Goal: Contribute content

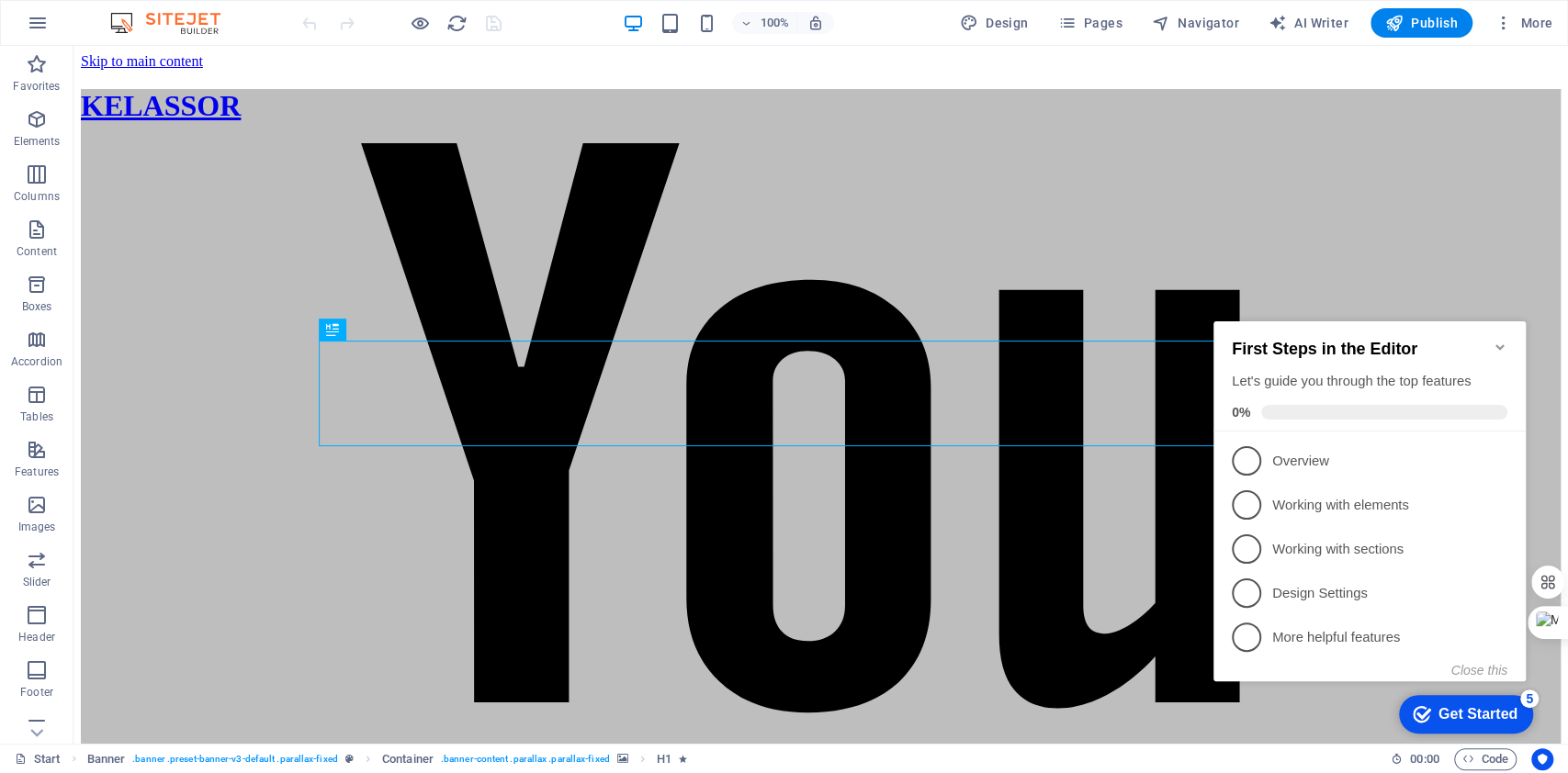
click at [1496, 340] on icon "Minimize checklist" at bounding box center [1500, 348] width 15 height 15
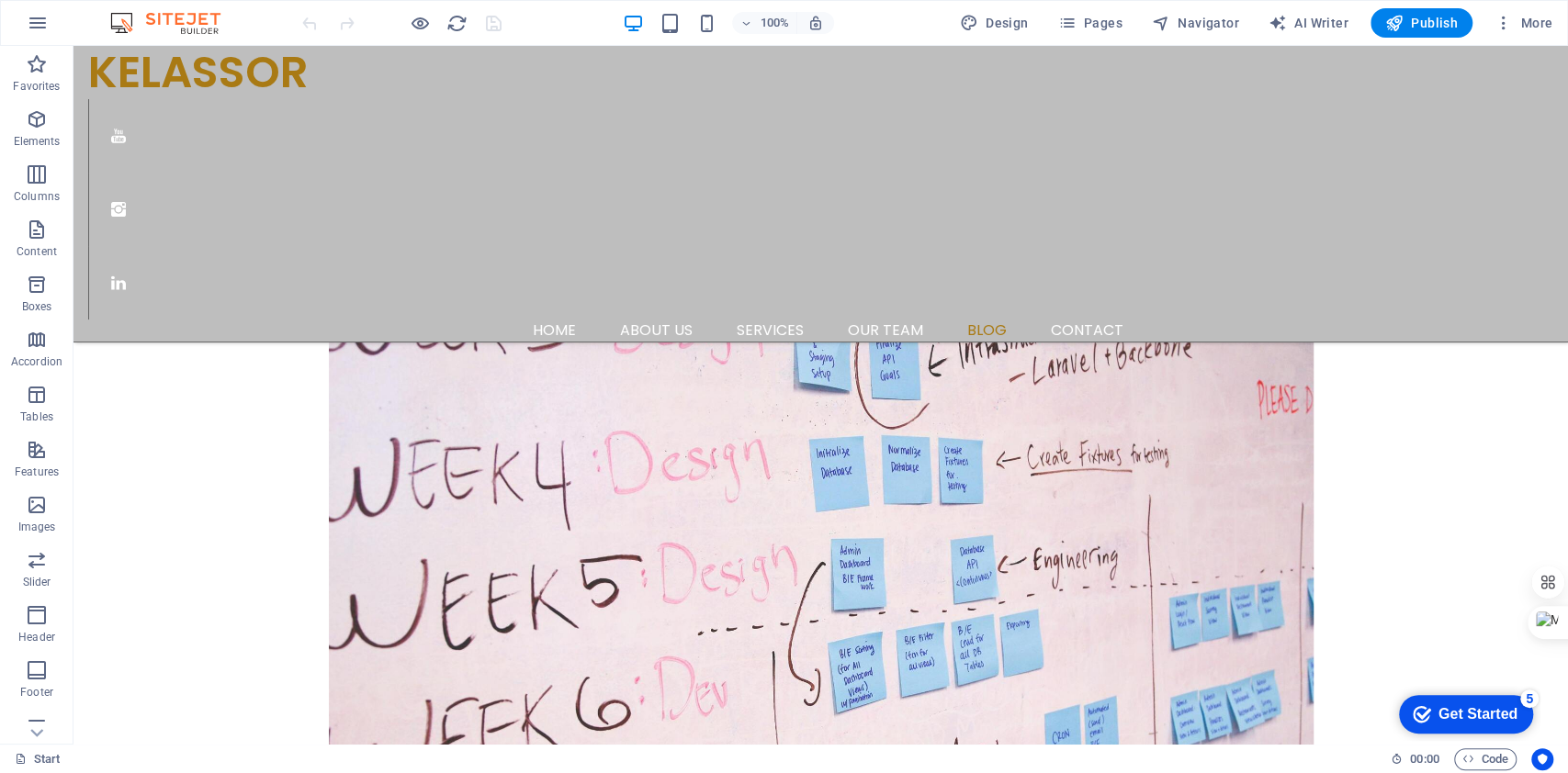
scroll to position [2306, 0]
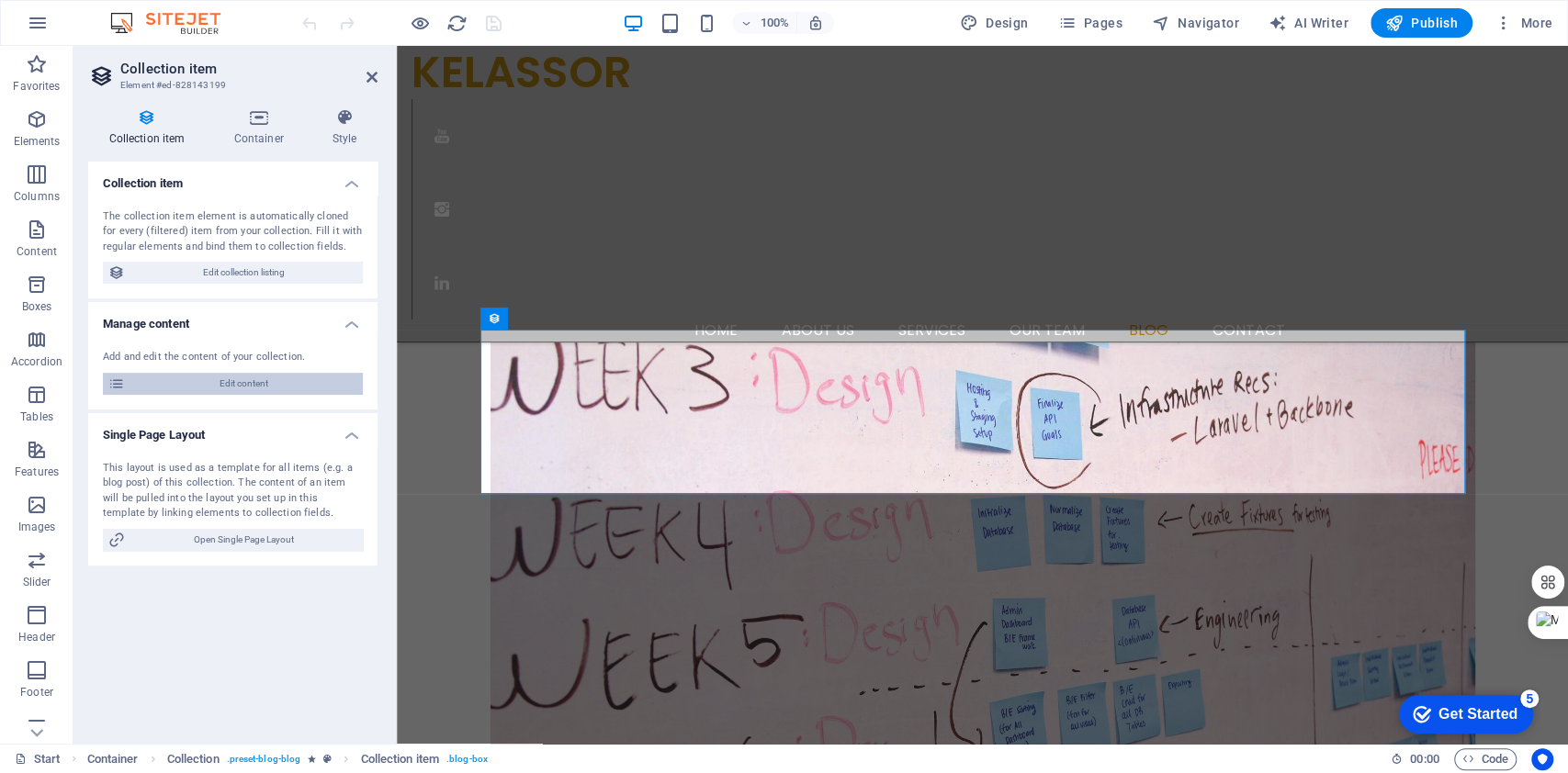
click at [183, 378] on span "Edit content" at bounding box center [244, 384] width 227 height 22
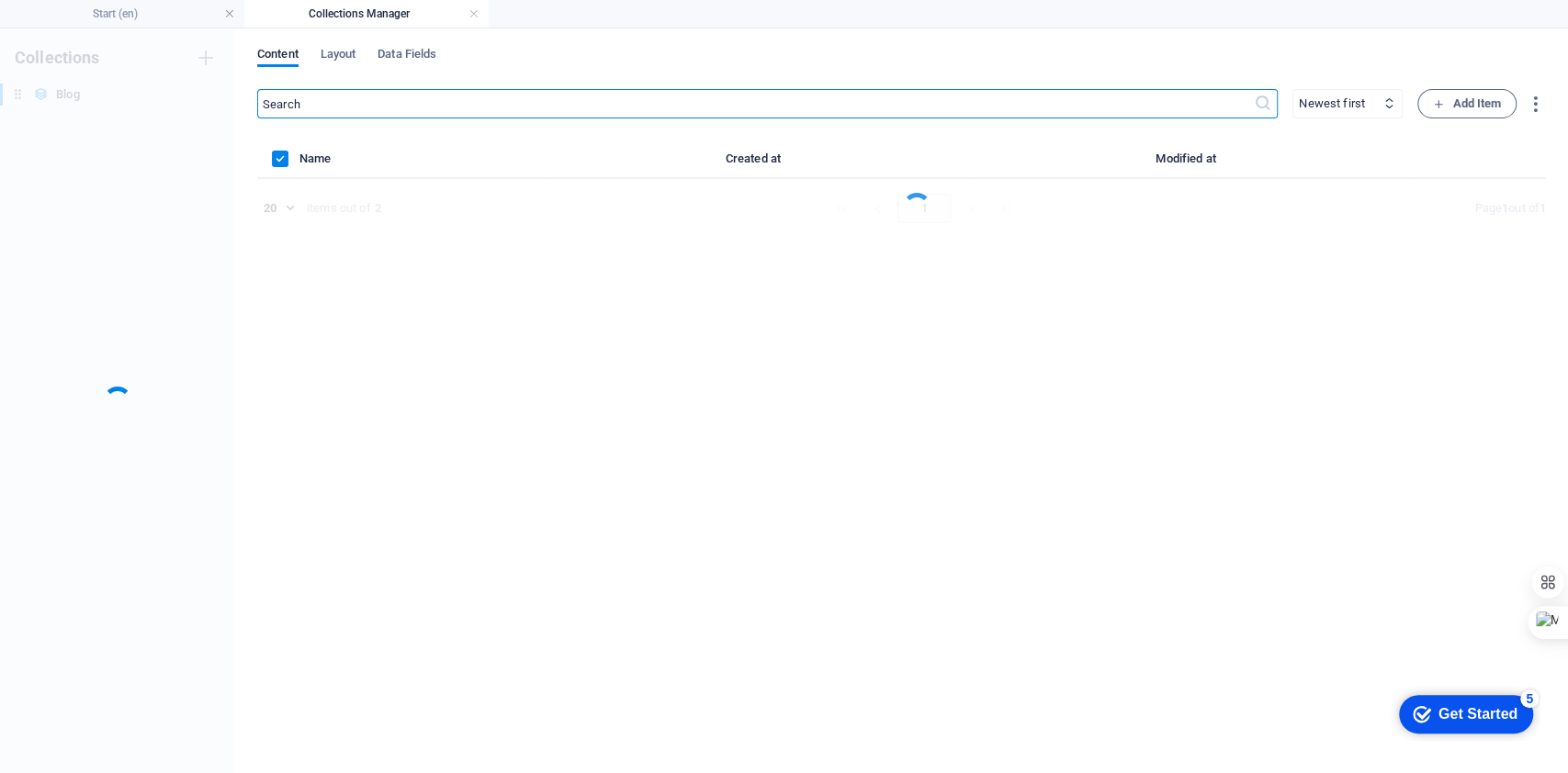
scroll to position [0, 0]
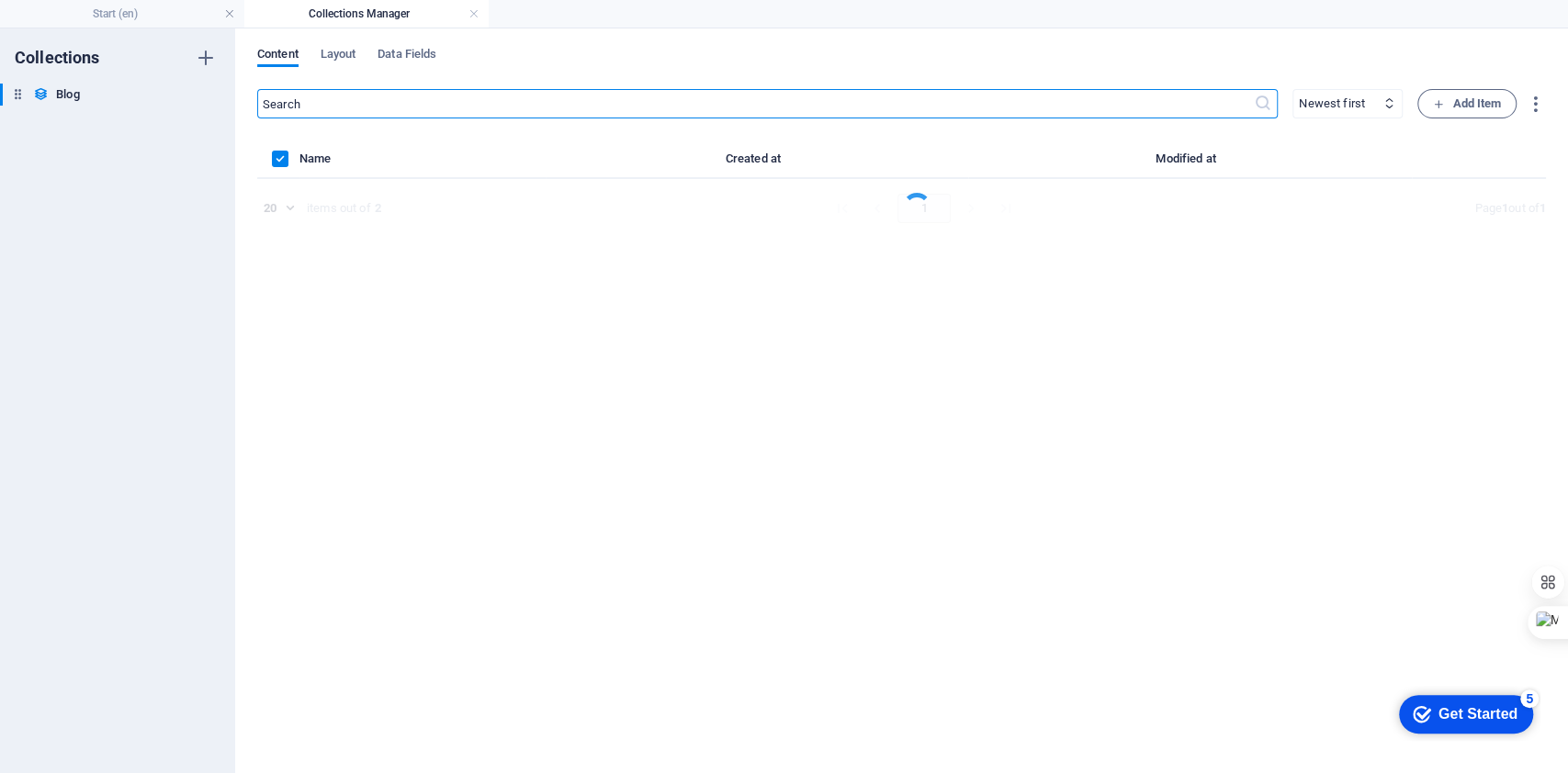
select select "columns.category_ASC"
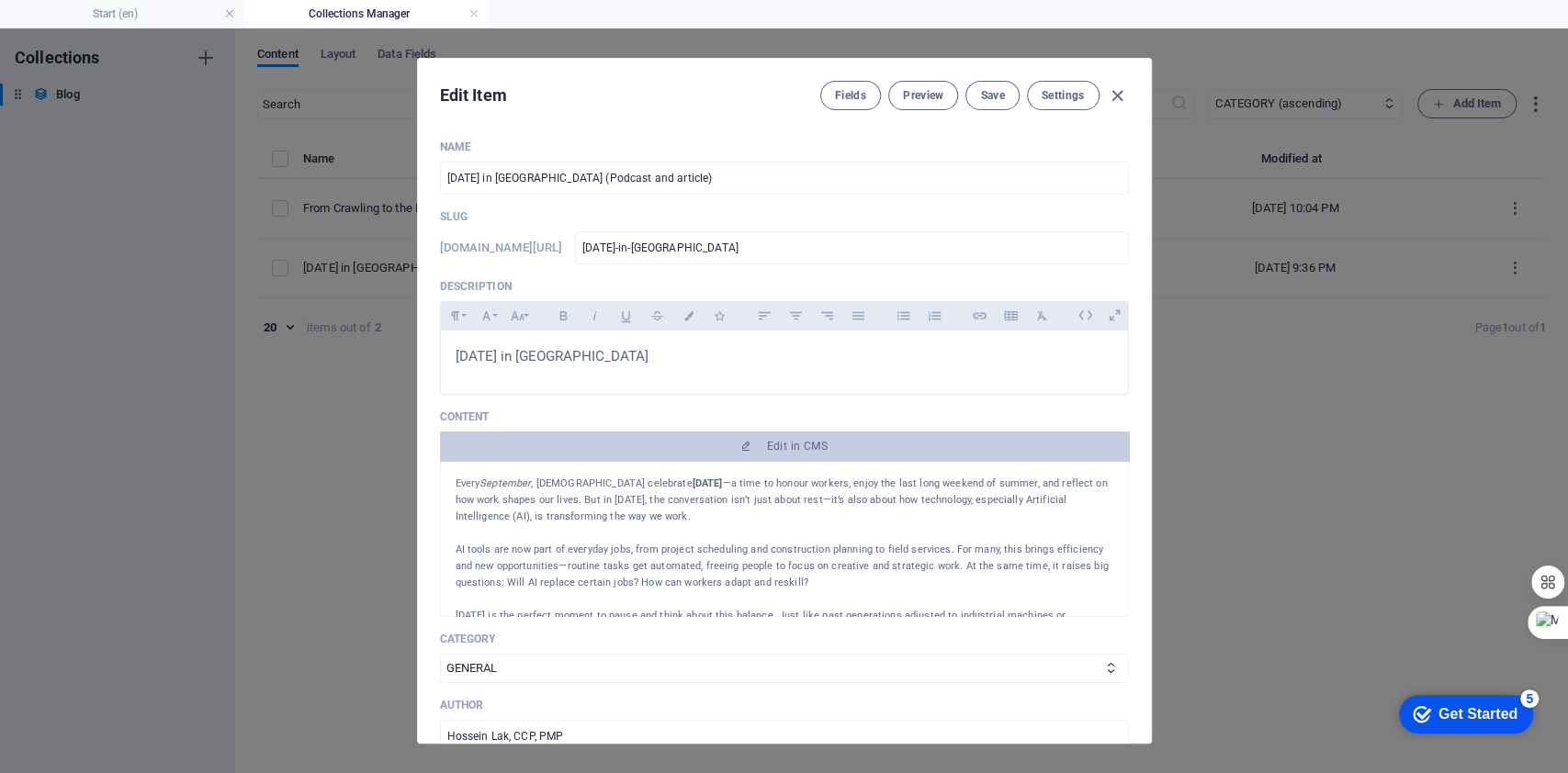
click at [693, 538] on p at bounding box center [784, 534] width 657 height 17
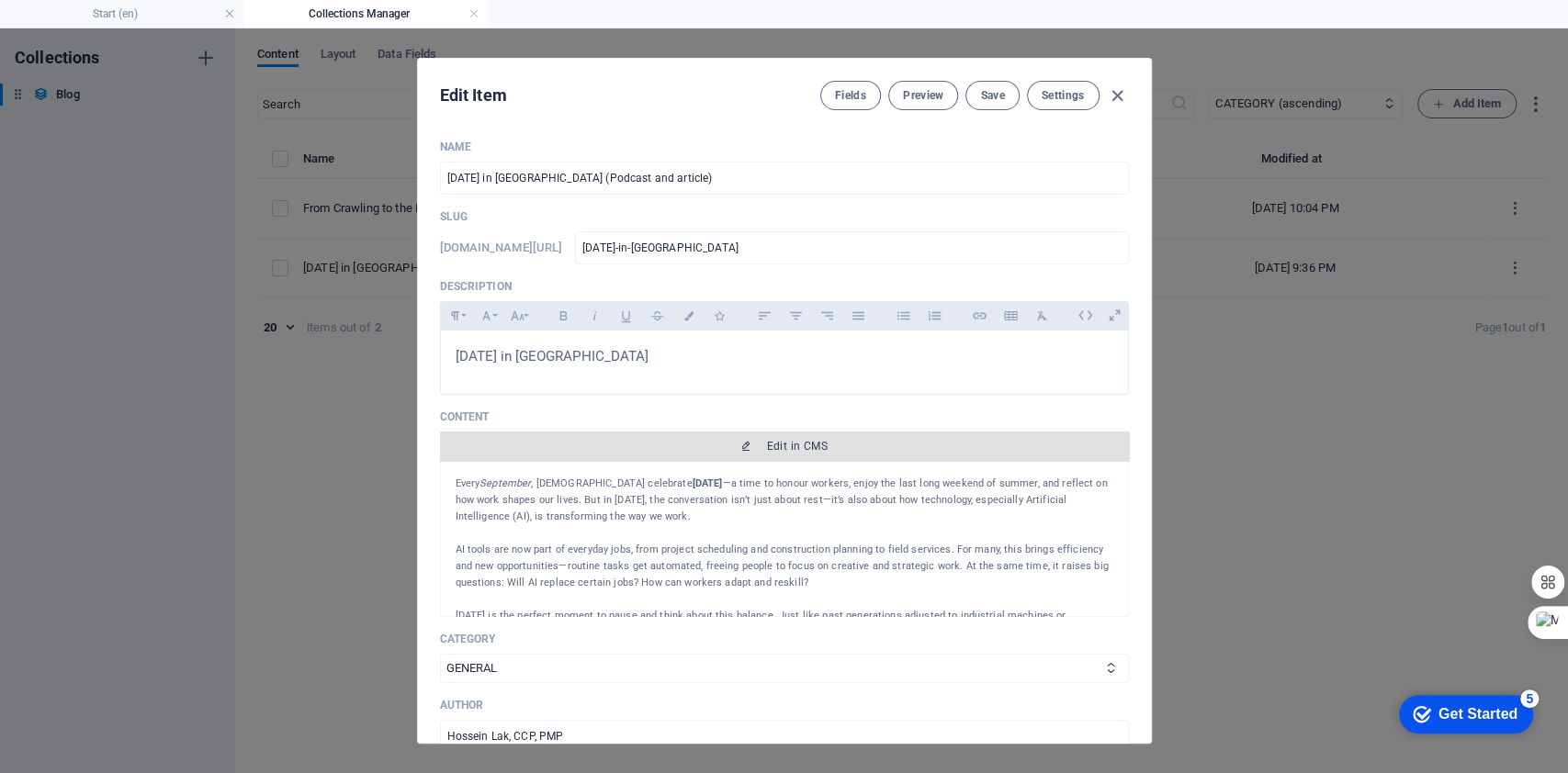
click at [802, 434] on button "Edit in CMS" at bounding box center [784, 447] width 689 height 30
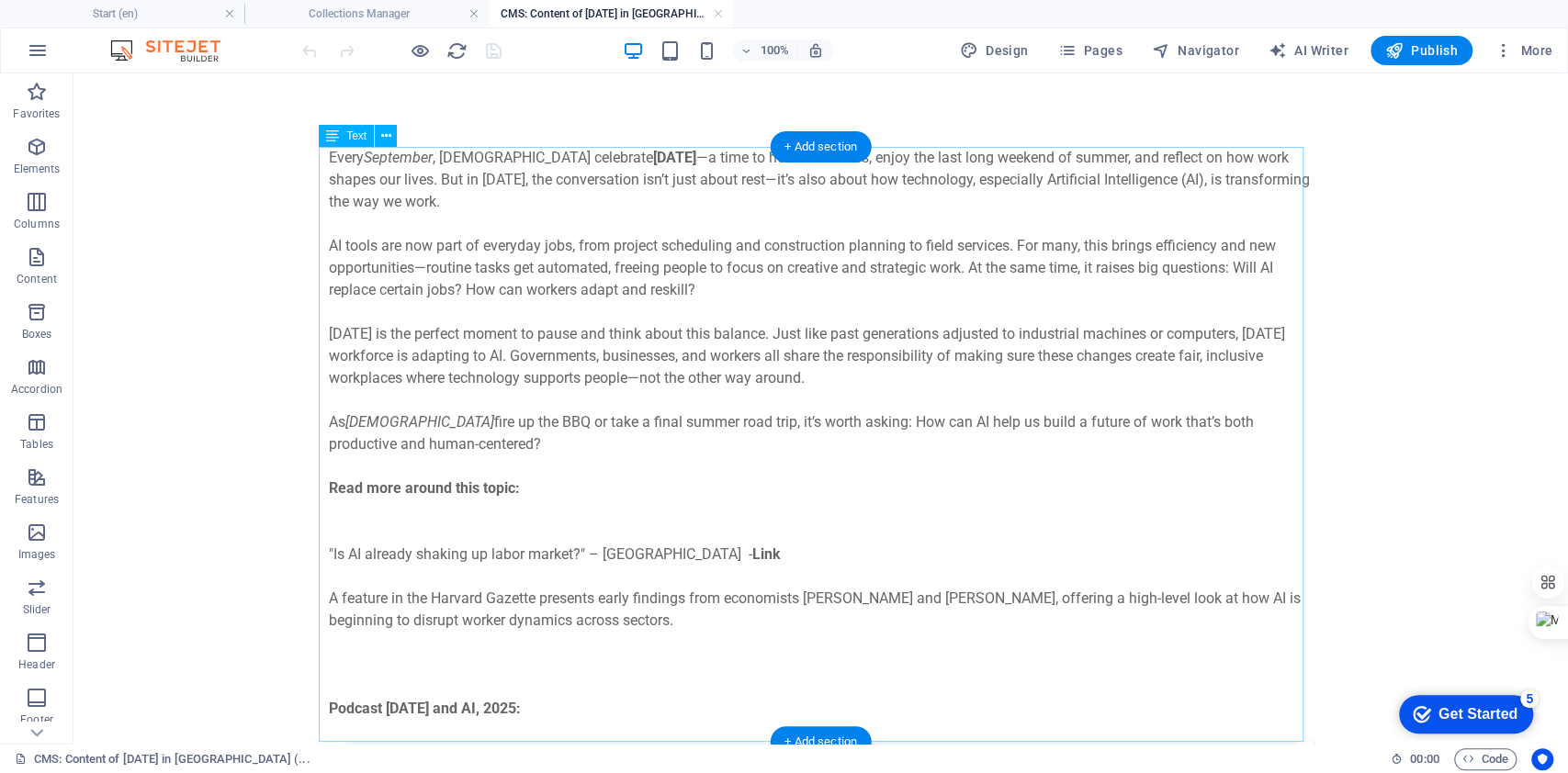
click at [445, 677] on div "Every September , [DEMOGRAPHIC_DATA] celebrate [DATE] —a time to honour workers…" at bounding box center [822, 445] width 985 height 595
click at [37, 148] on icon "button" at bounding box center [37, 147] width 22 height 22
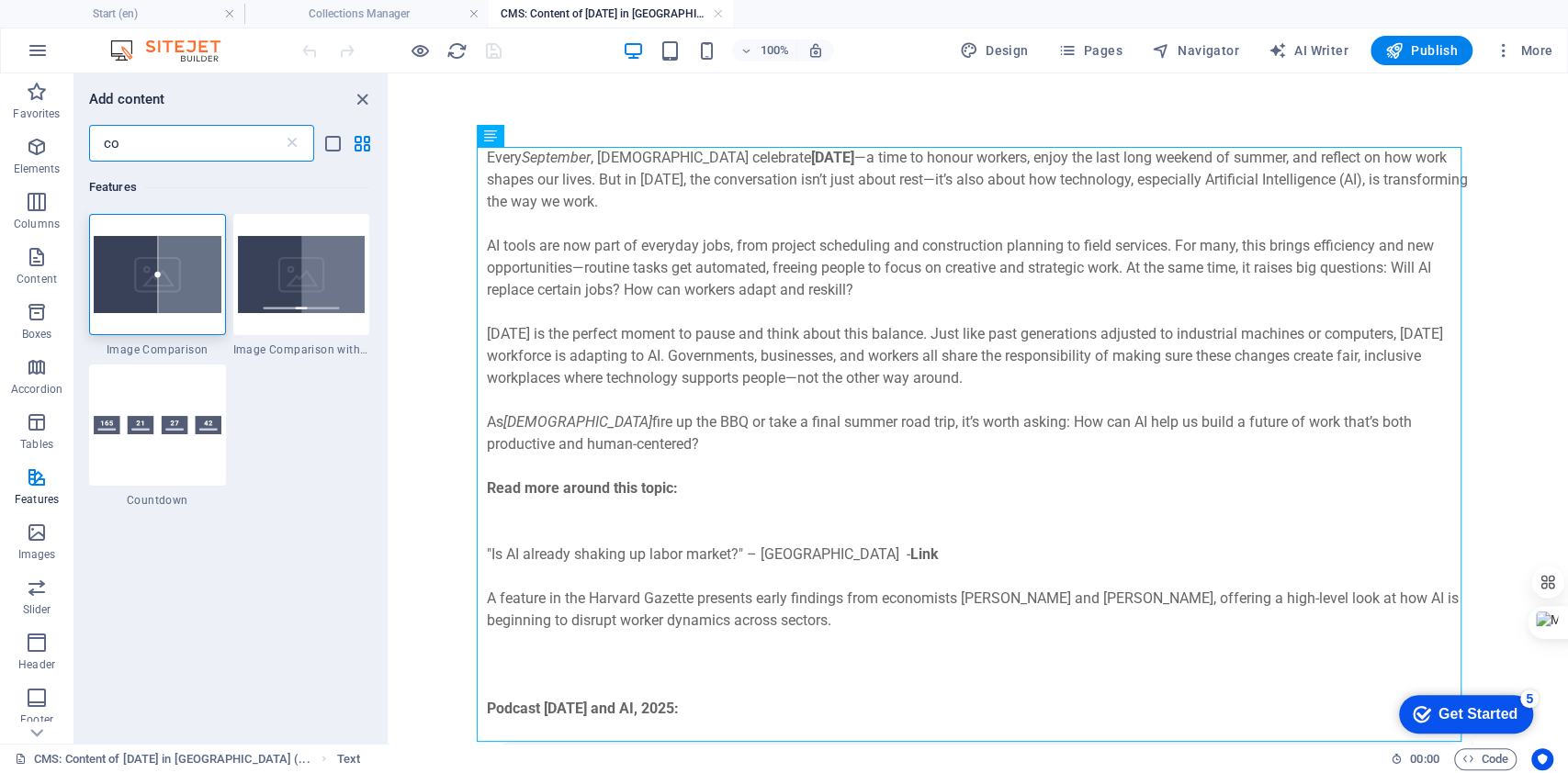
type input "c"
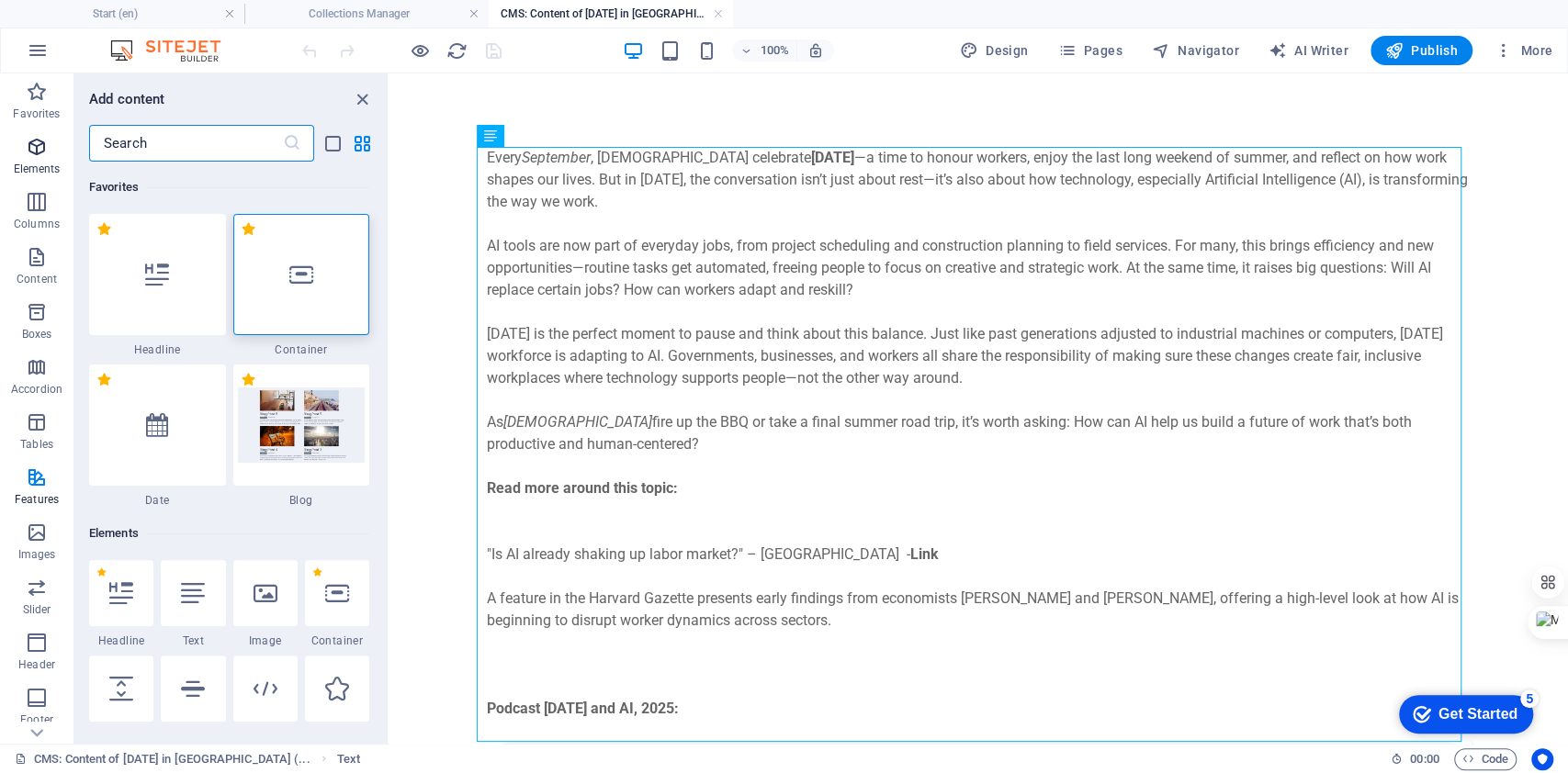
click at [45, 150] on icon "button" at bounding box center [37, 147] width 22 height 22
click at [152, 143] on input "text" at bounding box center [185, 144] width 194 height 37
click at [262, 611] on div at bounding box center [265, 592] width 64 height 66
click at [389, 611] on div "Drag here to replace the existing content. Press “Ctrl” if you want to create a…" at bounding box center [978, 408] width 1179 height 670
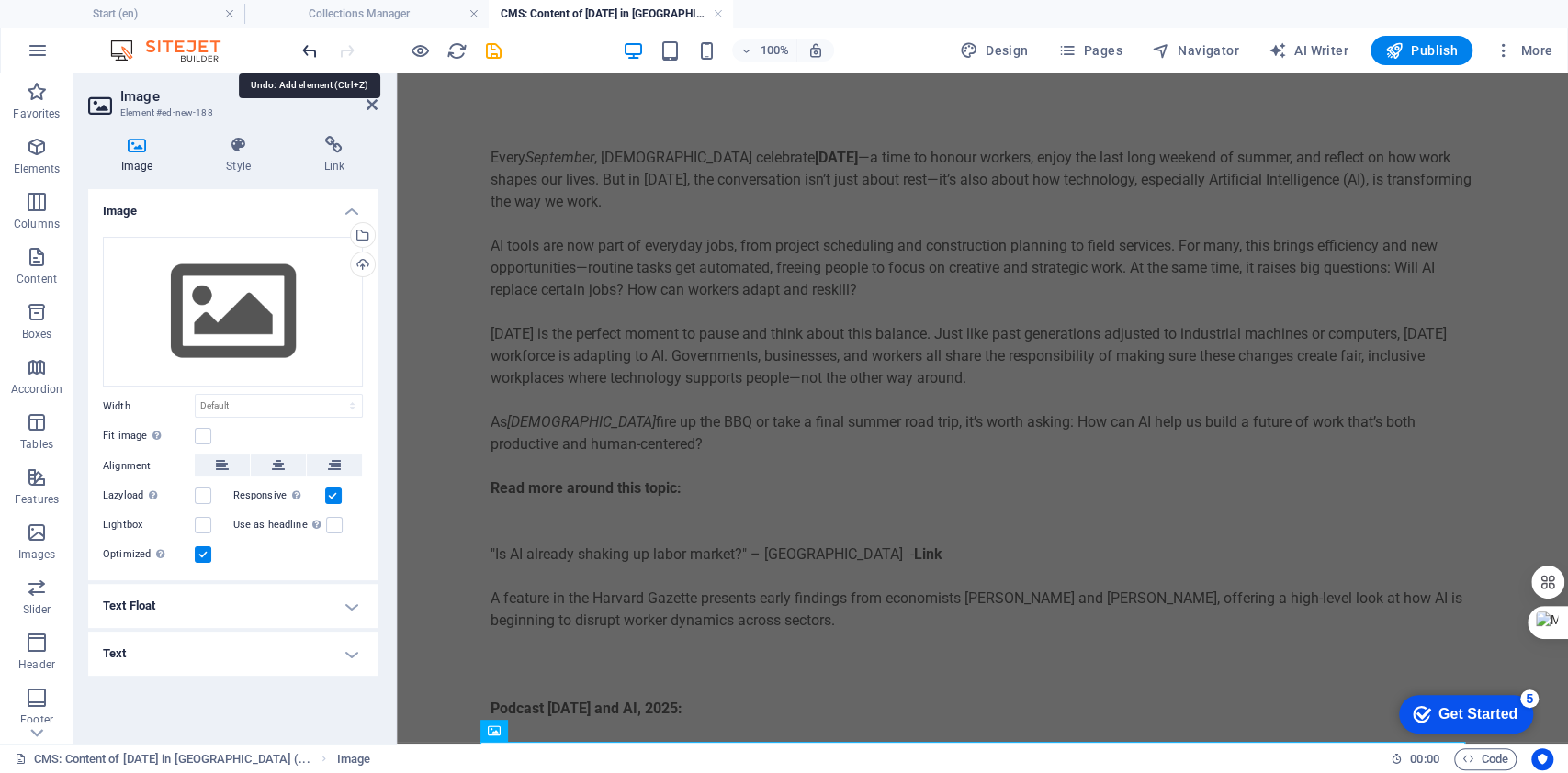
click at [304, 52] on icon "undo" at bounding box center [310, 51] width 21 height 21
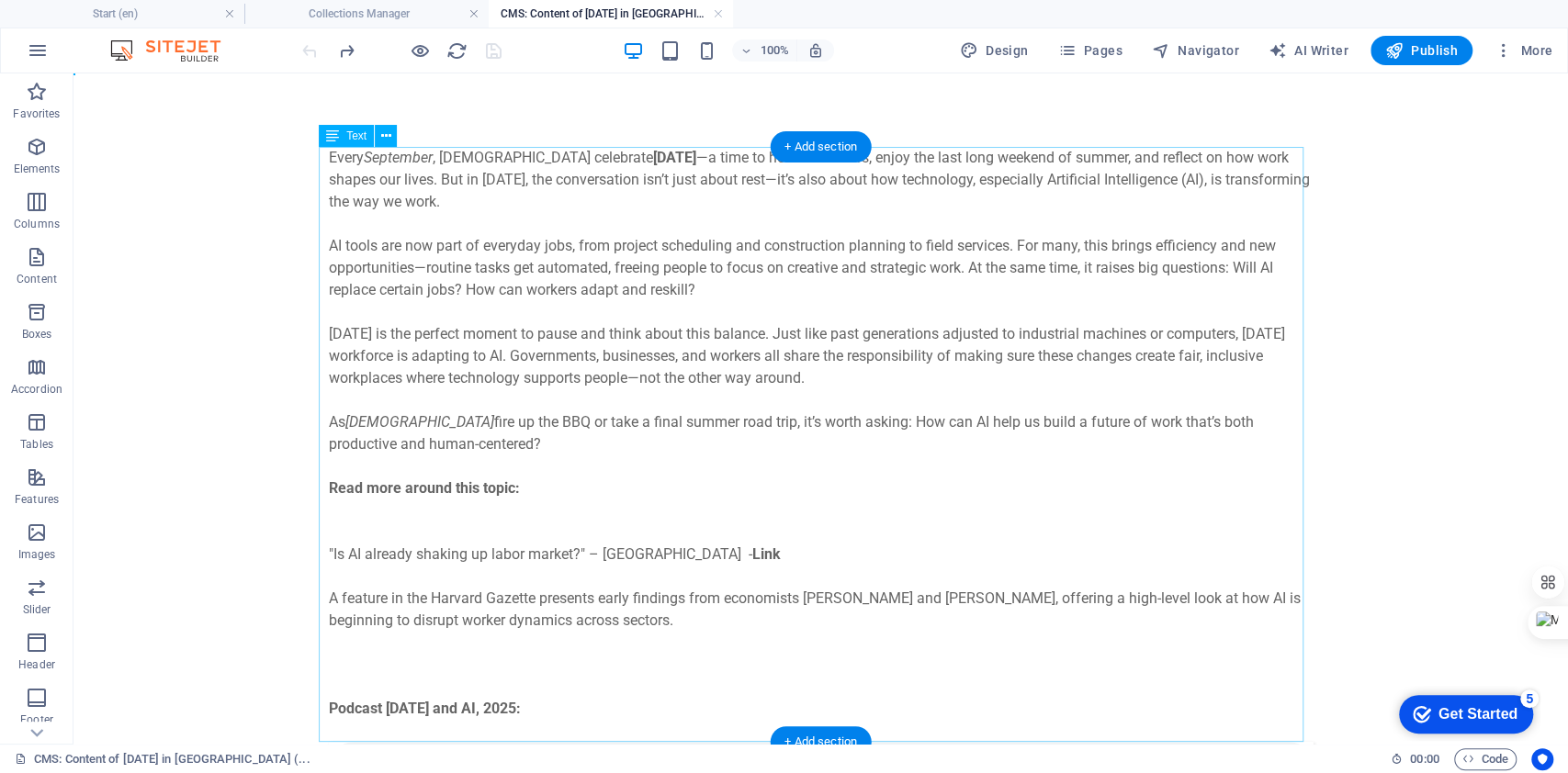
click at [546, 703] on div "Every September , [DEMOGRAPHIC_DATA] celebrate [DATE] —a time to honour workers…" at bounding box center [822, 445] width 985 height 595
click at [332, 155] on div "Every September , [DEMOGRAPHIC_DATA] celebrate [DATE] —a time to honour workers…" at bounding box center [822, 445] width 985 height 595
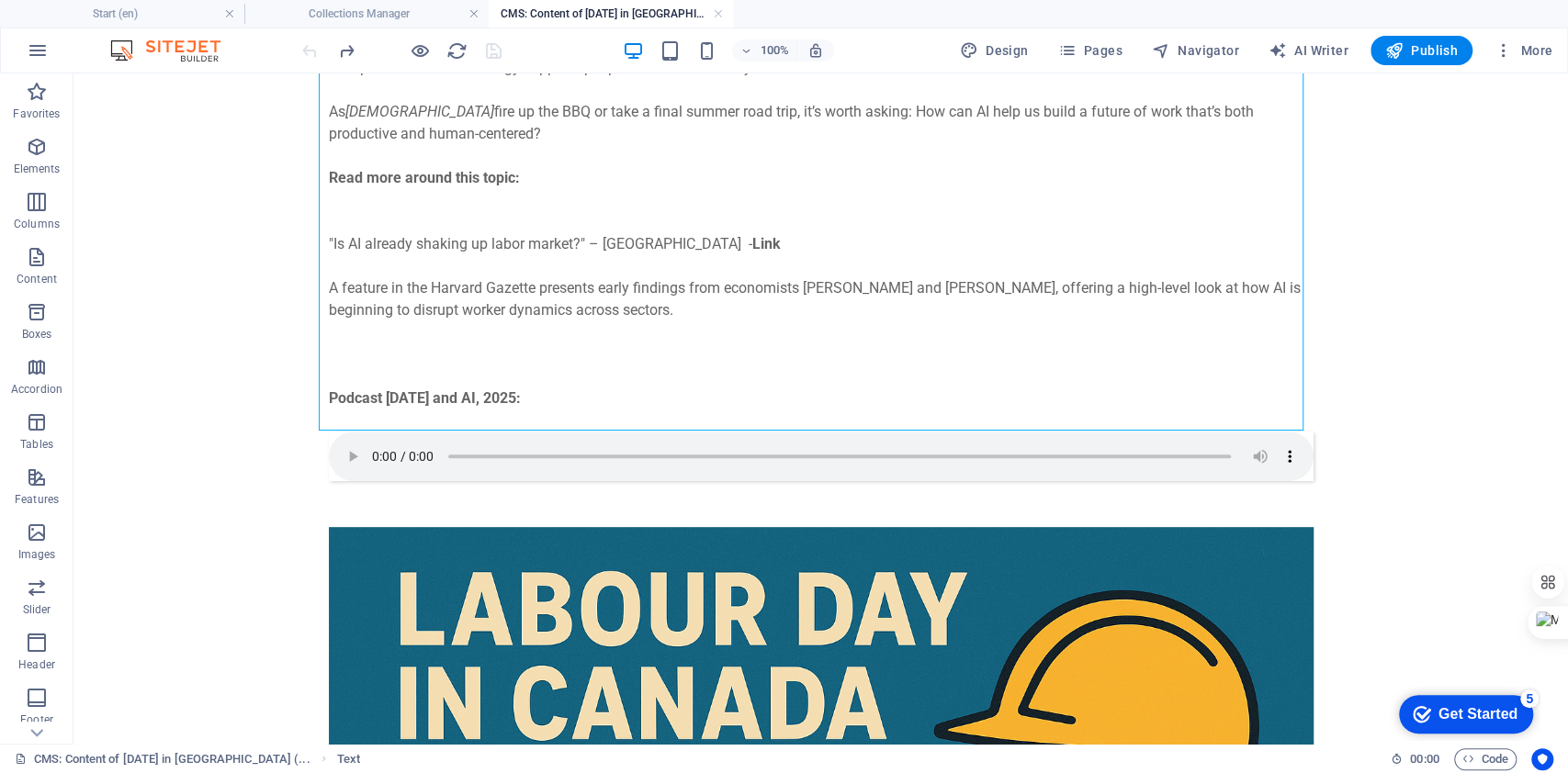
scroll to position [309, 0]
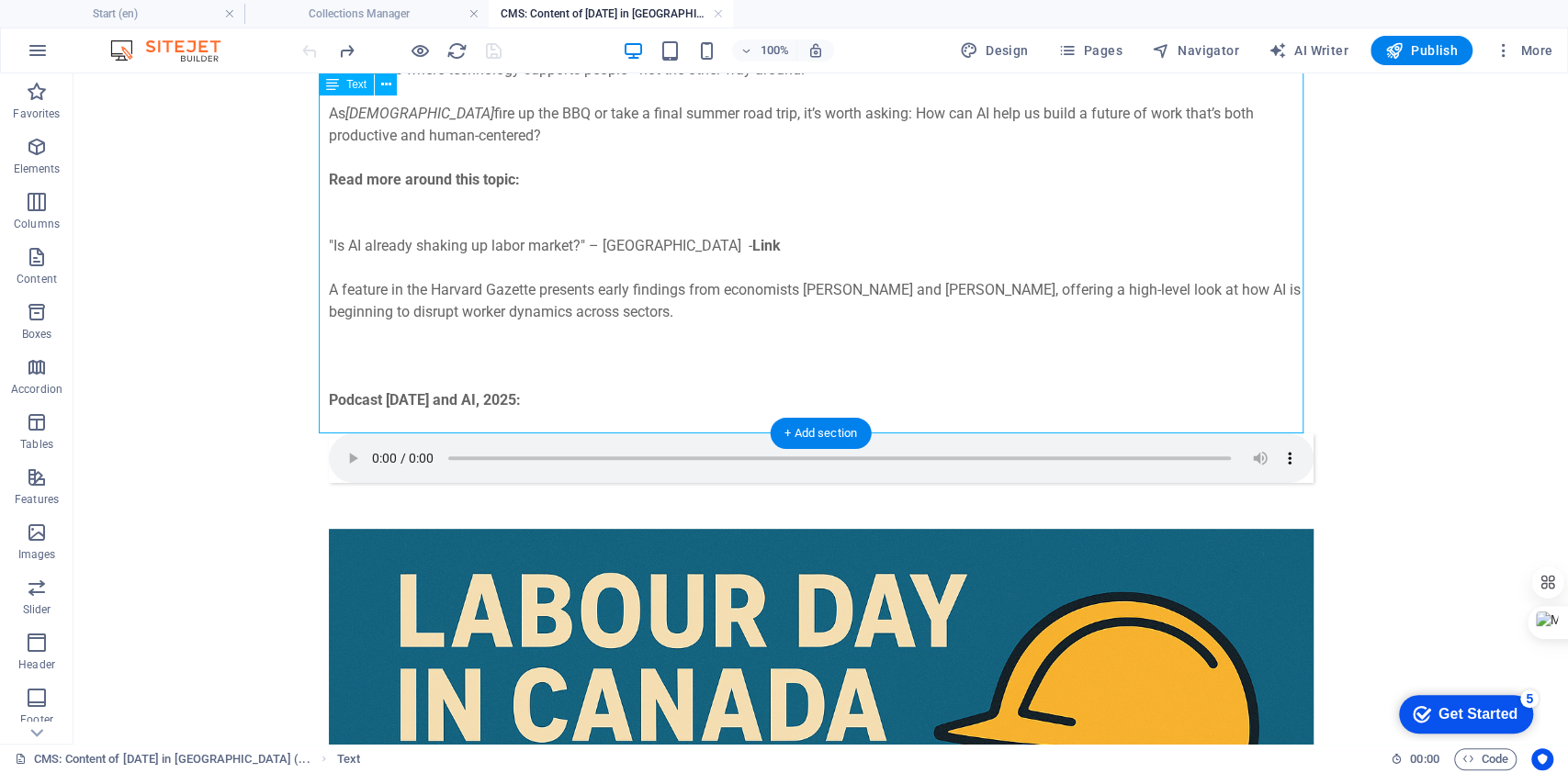
click at [544, 384] on div "Every September , [DEMOGRAPHIC_DATA] celebrate [DATE] —a time to honour workers…" at bounding box center [822, 136] width 985 height 595
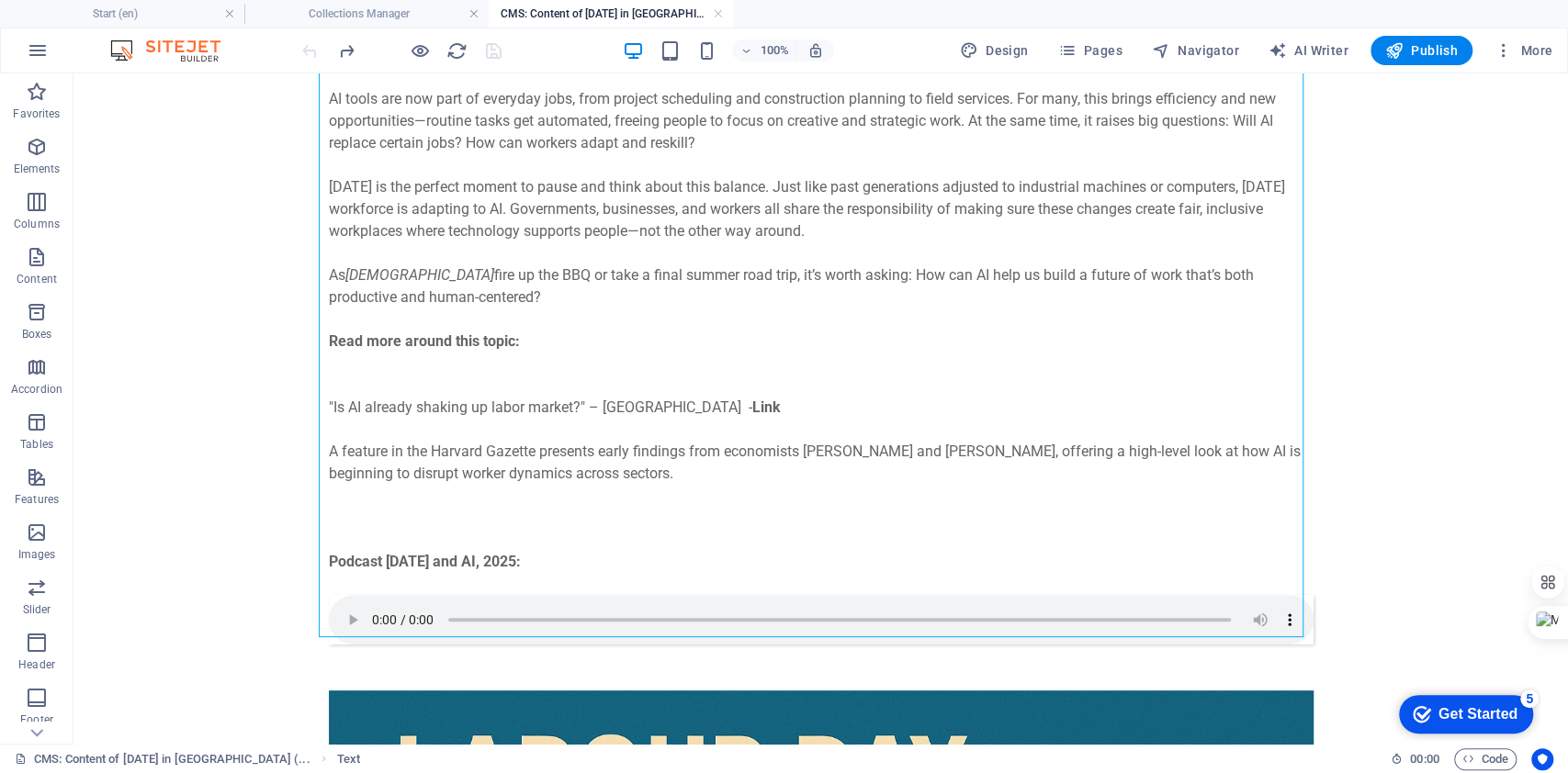
scroll to position [261, 0]
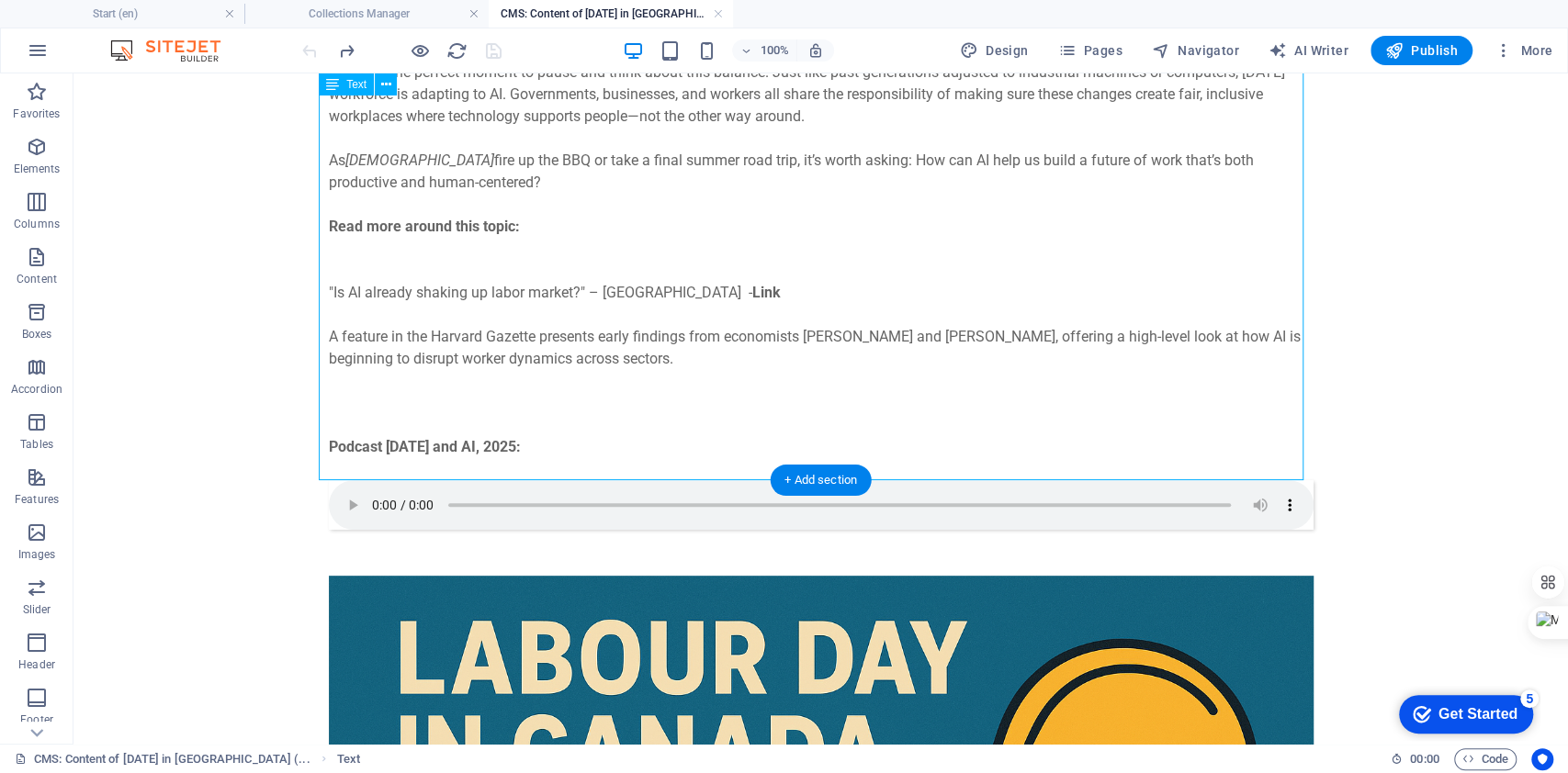
click at [544, 438] on div "Every September , [DEMOGRAPHIC_DATA] celebrate [DATE] —a time to honour workers…" at bounding box center [822, 183] width 985 height 595
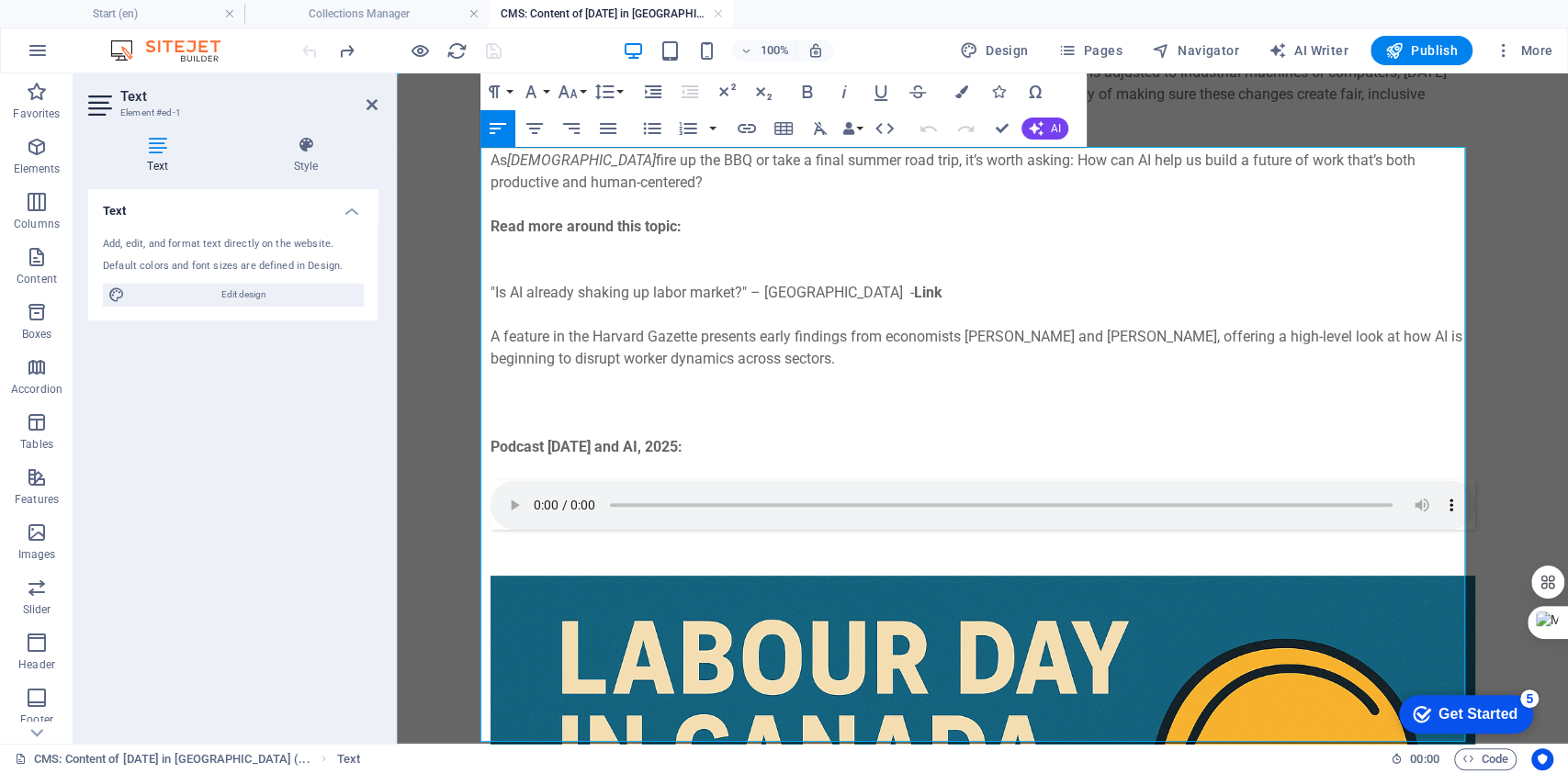
scroll to position [0, 0]
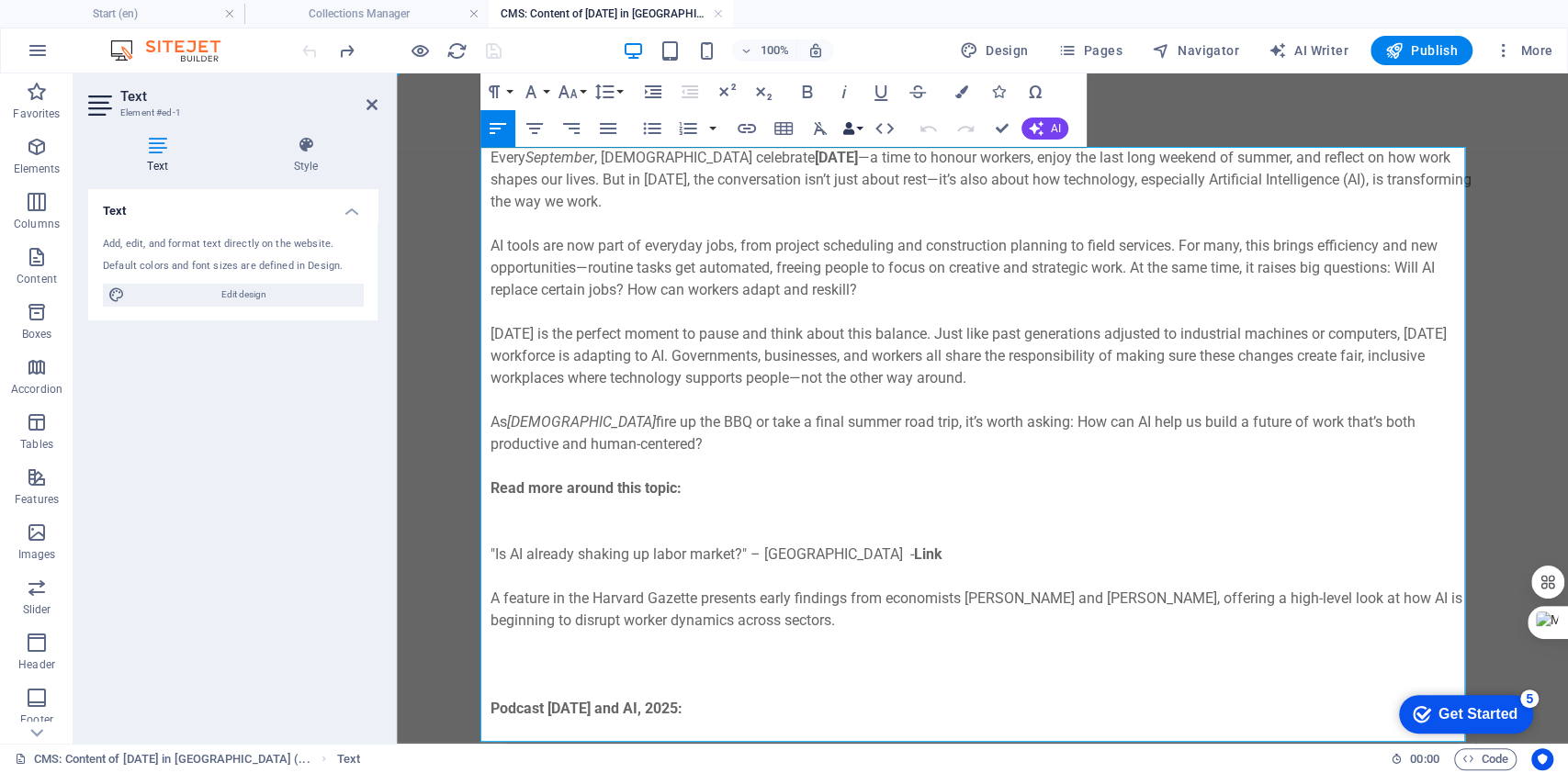
click at [860, 130] on button "Data Bindings" at bounding box center [853, 129] width 26 height 37
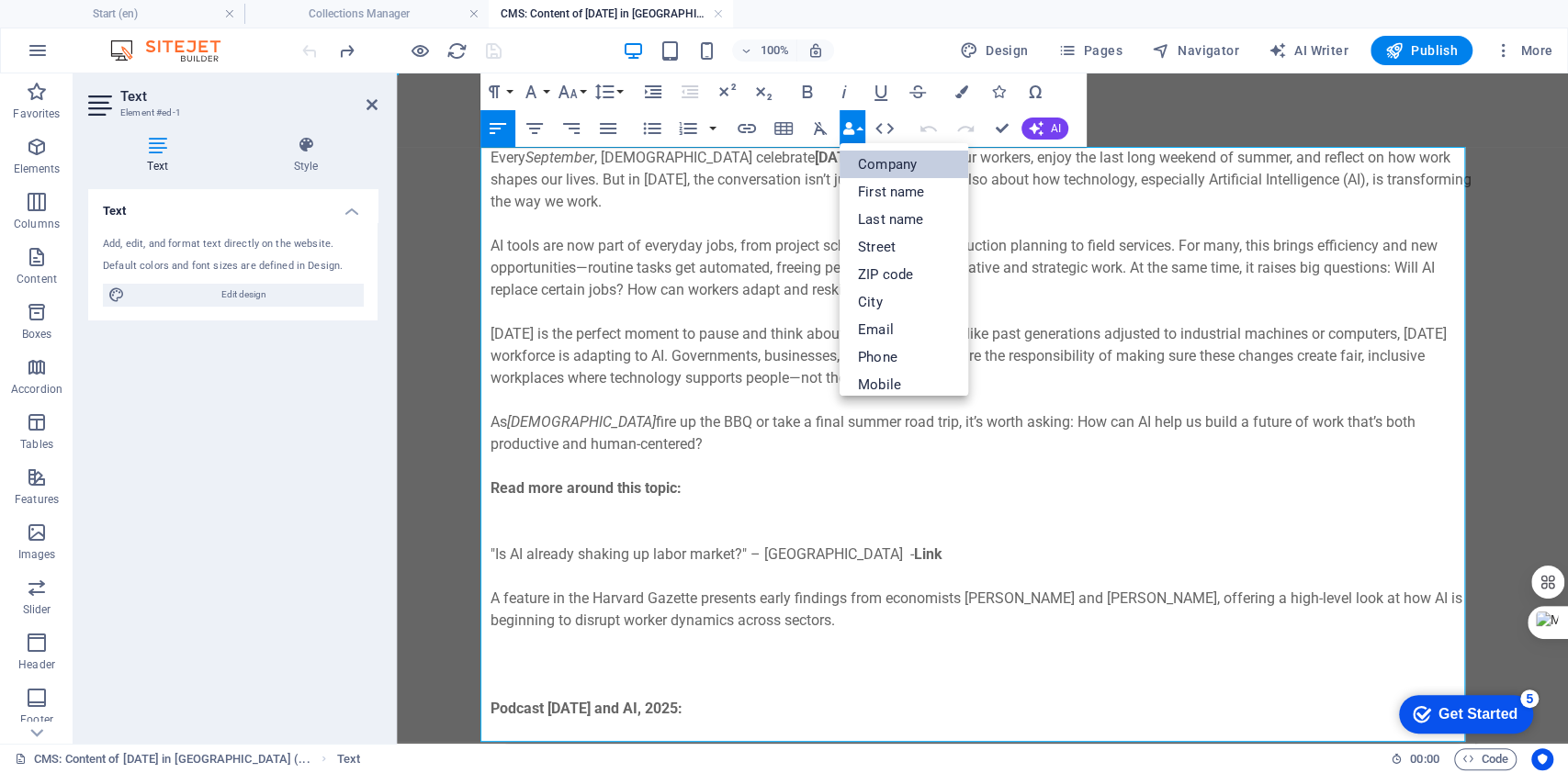
click at [871, 158] on link "Company" at bounding box center [904, 164] width 129 height 28
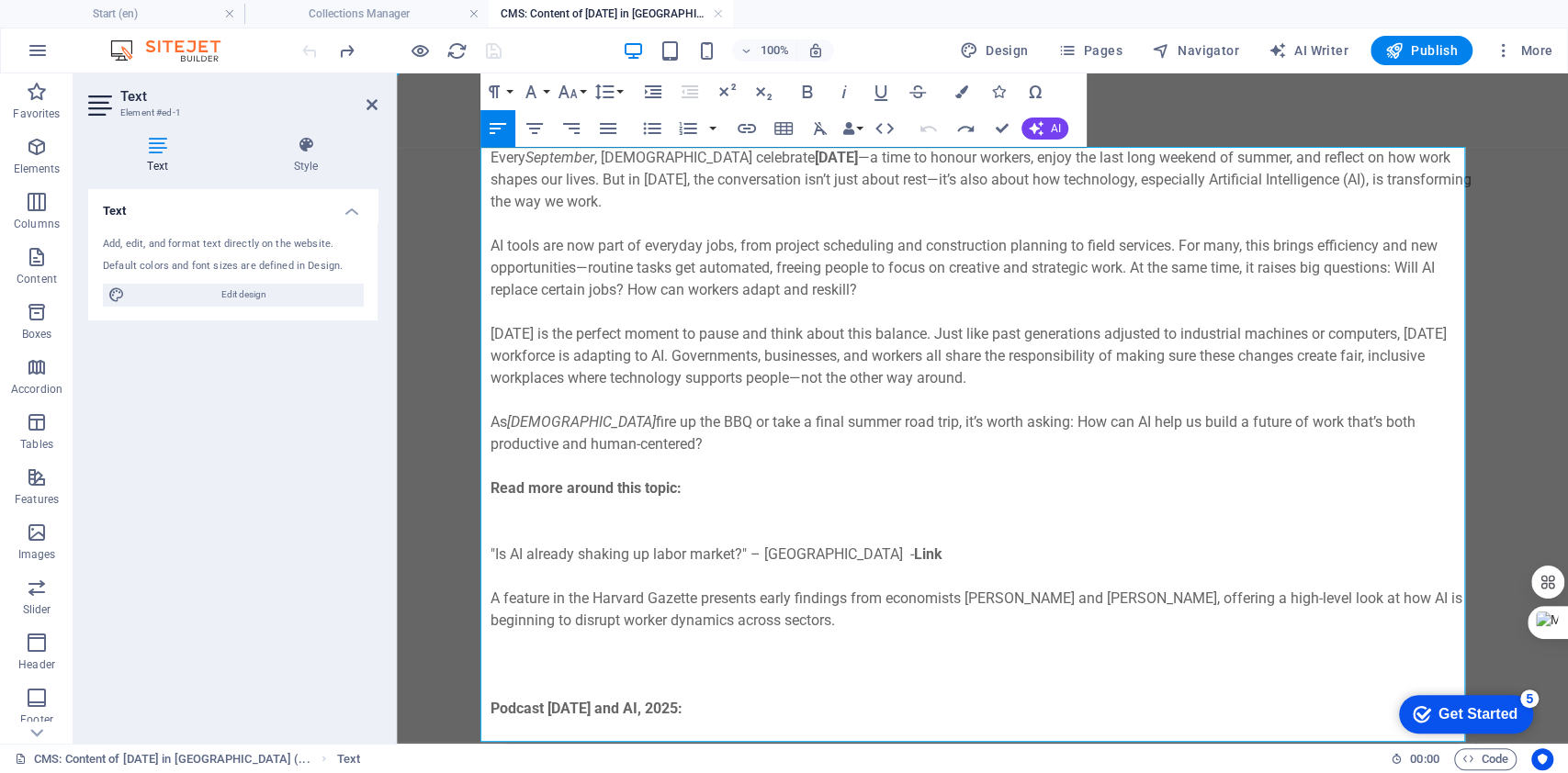
click at [875, 285] on p "AI tools are now part of everyday jobs, from project scheduling and constructio…" at bounding box center [983, 268] width 985 height 66
click at [851, 126] on icon "button" at bounding box center [849, 129] width 13 height 13
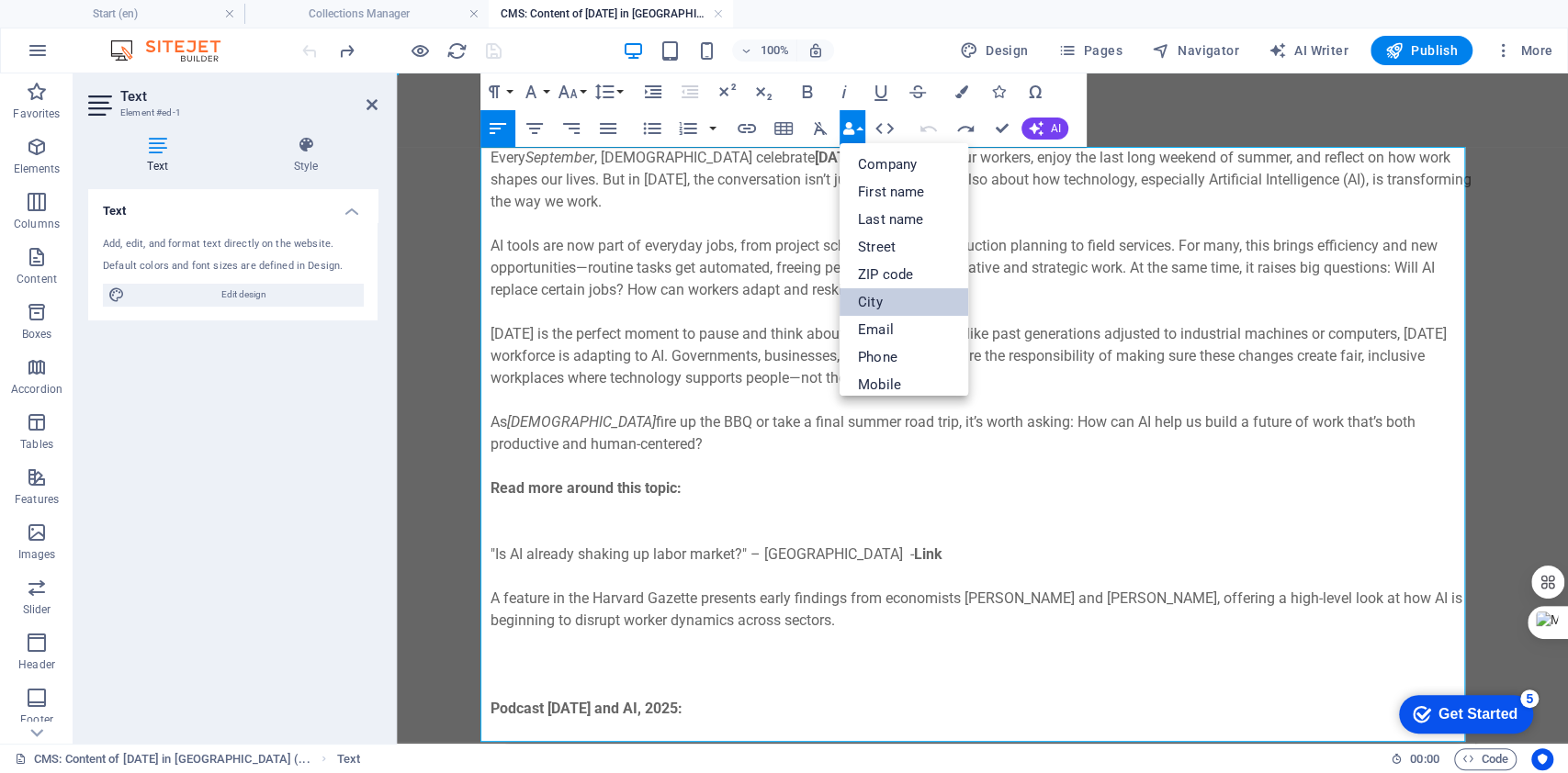
click at [874, 293] on link "City" at bounding box center [904, 302] width 129 height 28
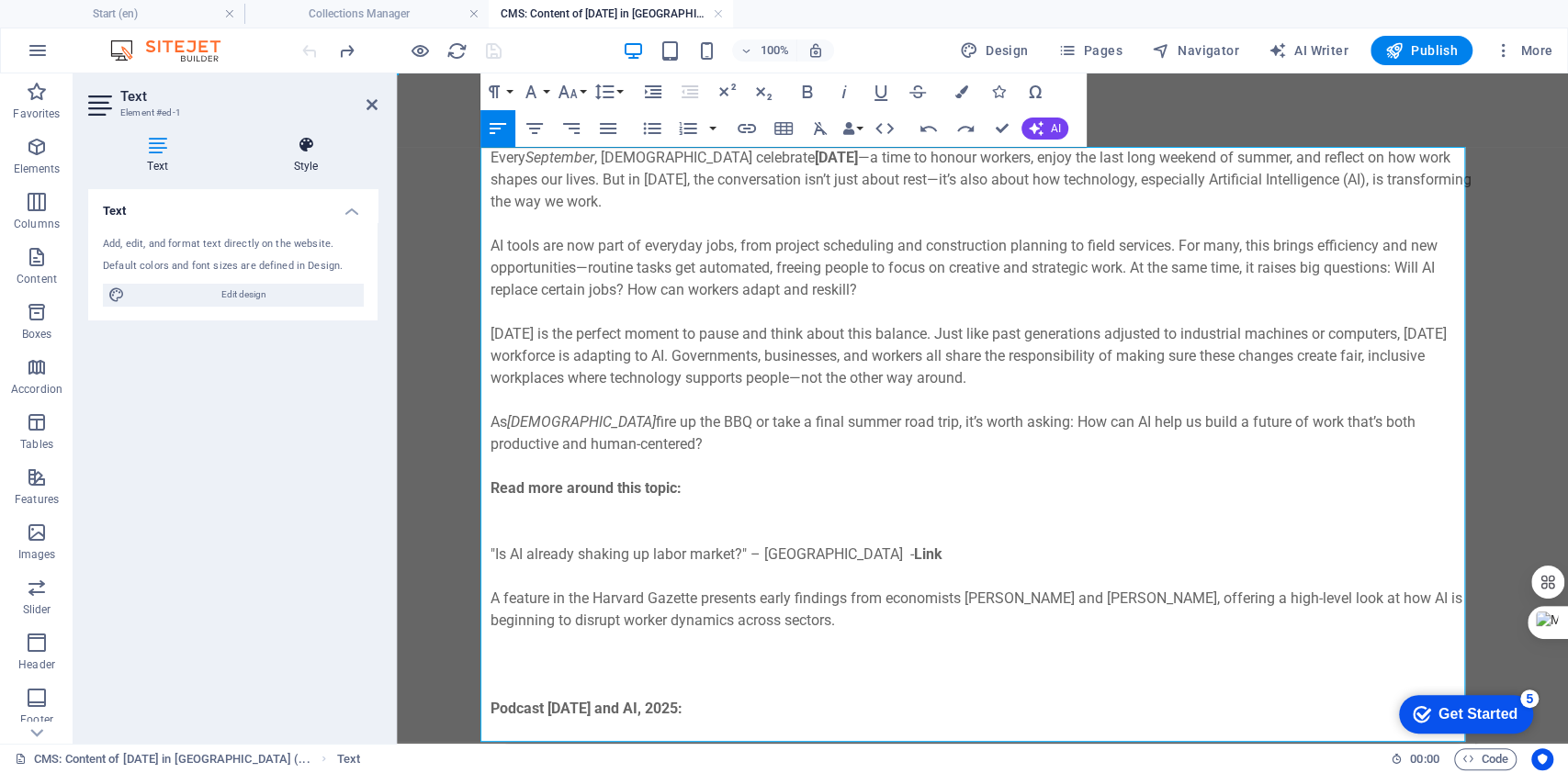
click at [301, 146] on icon at bounding box center [306, 146] width 144 height 19
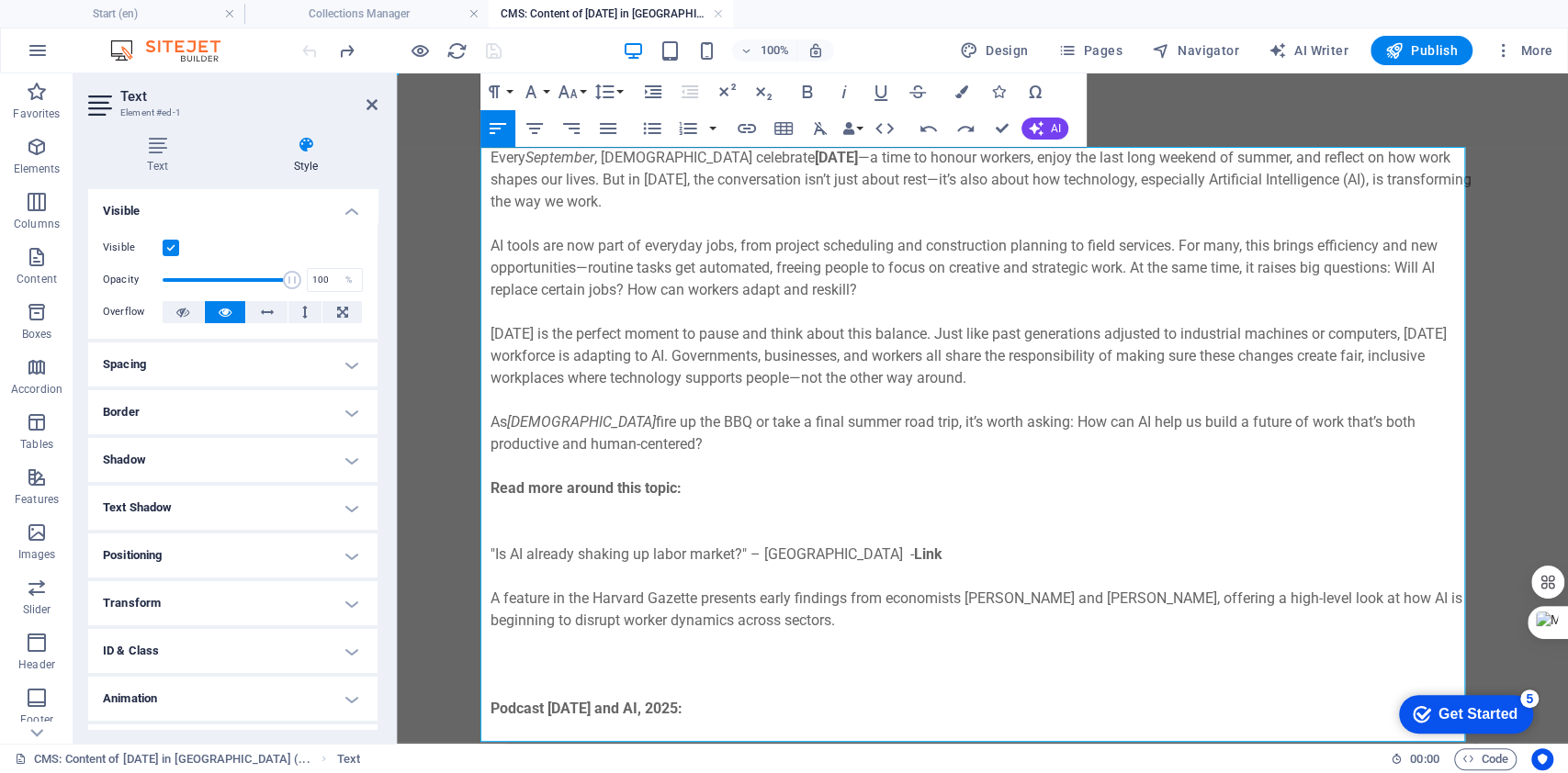
click at [102, 102] on icon at bounding box center [102, 106] width 28 height 30
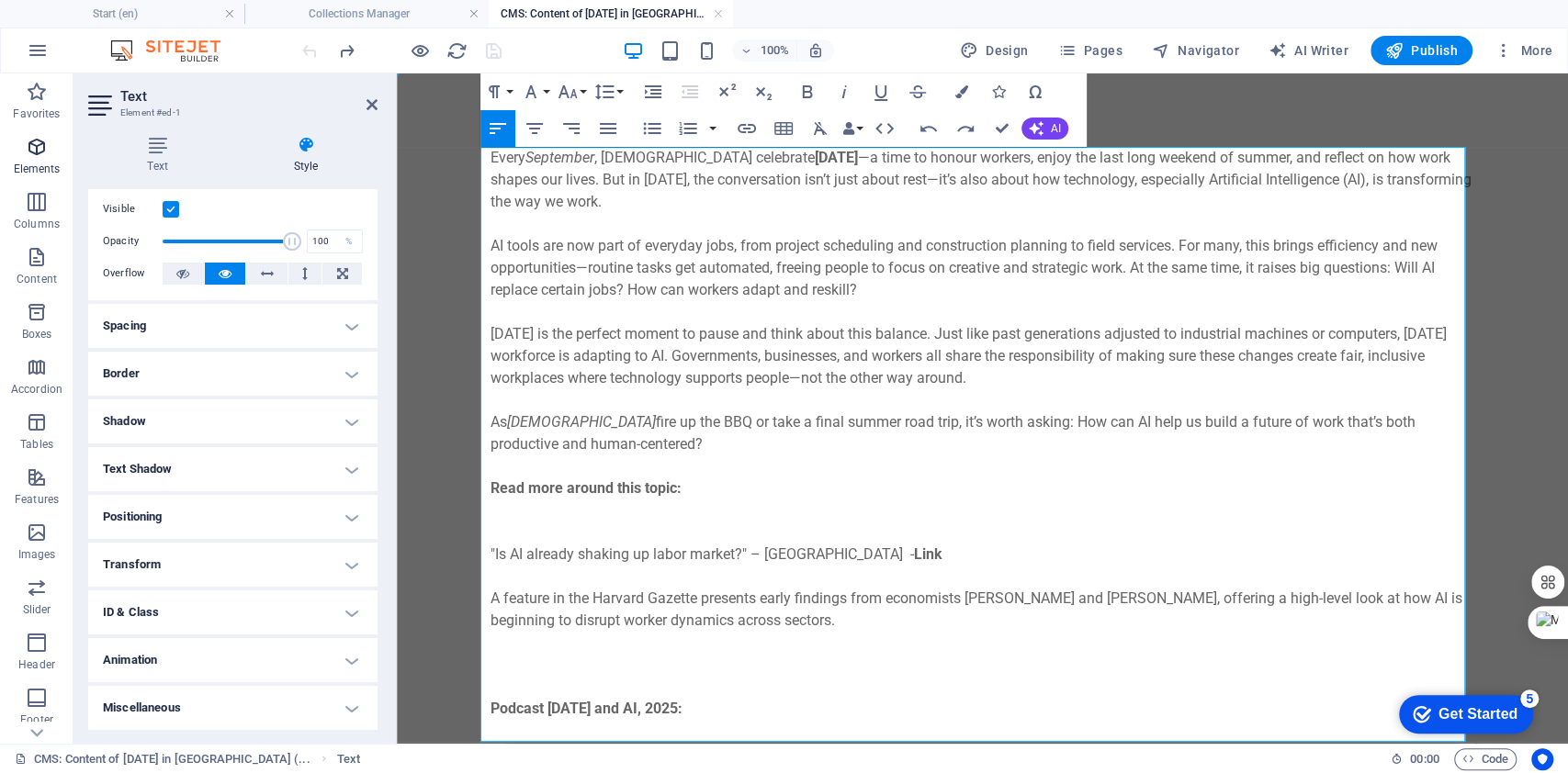
click at [38, 148] on icon "button" at bounding box center [37, 147] width 22 height 22
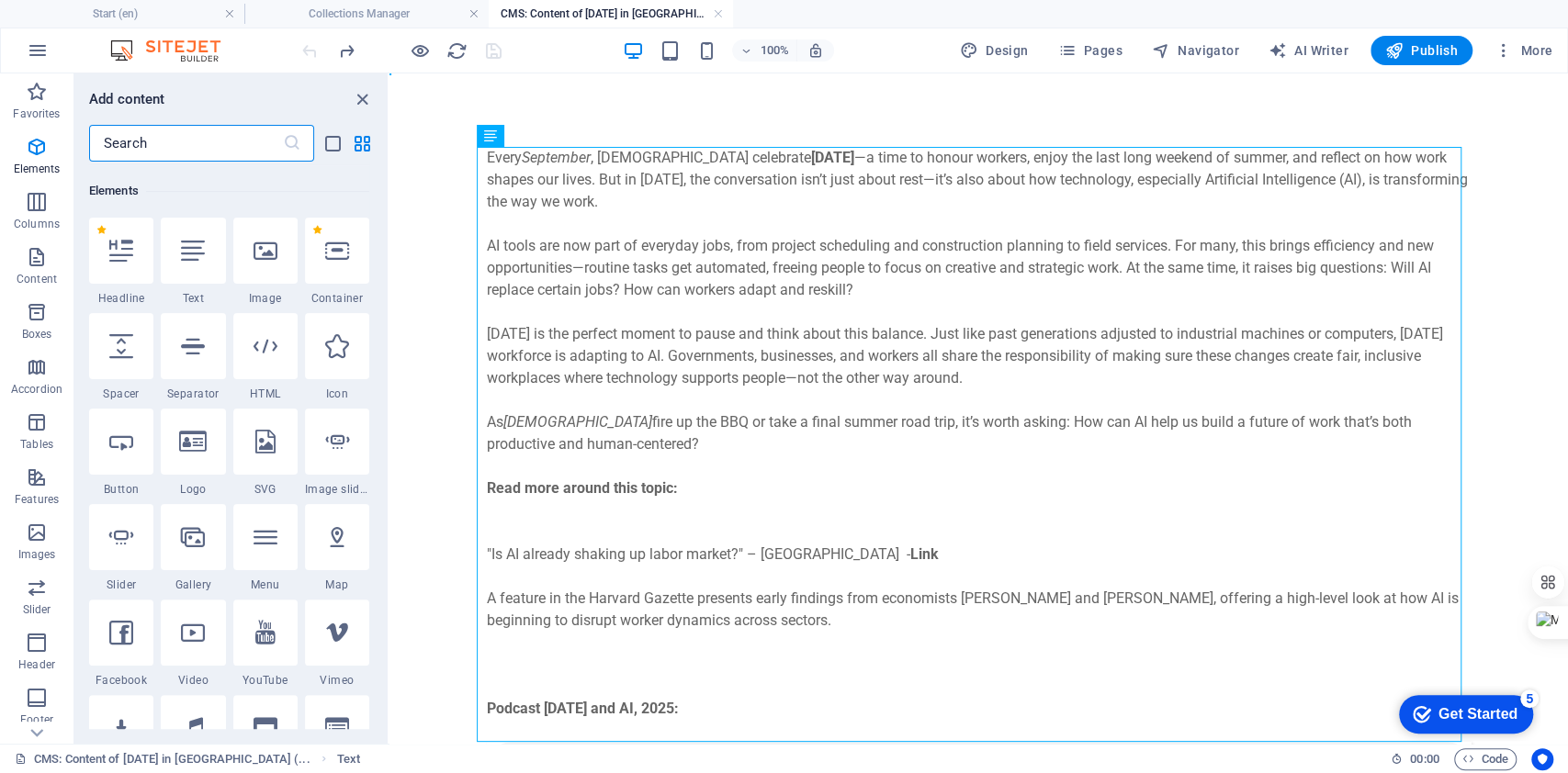
scroll to position [346, 0]
click at [37, 53] on icon "button" at bounding box center [38, 51] width 22 height 22
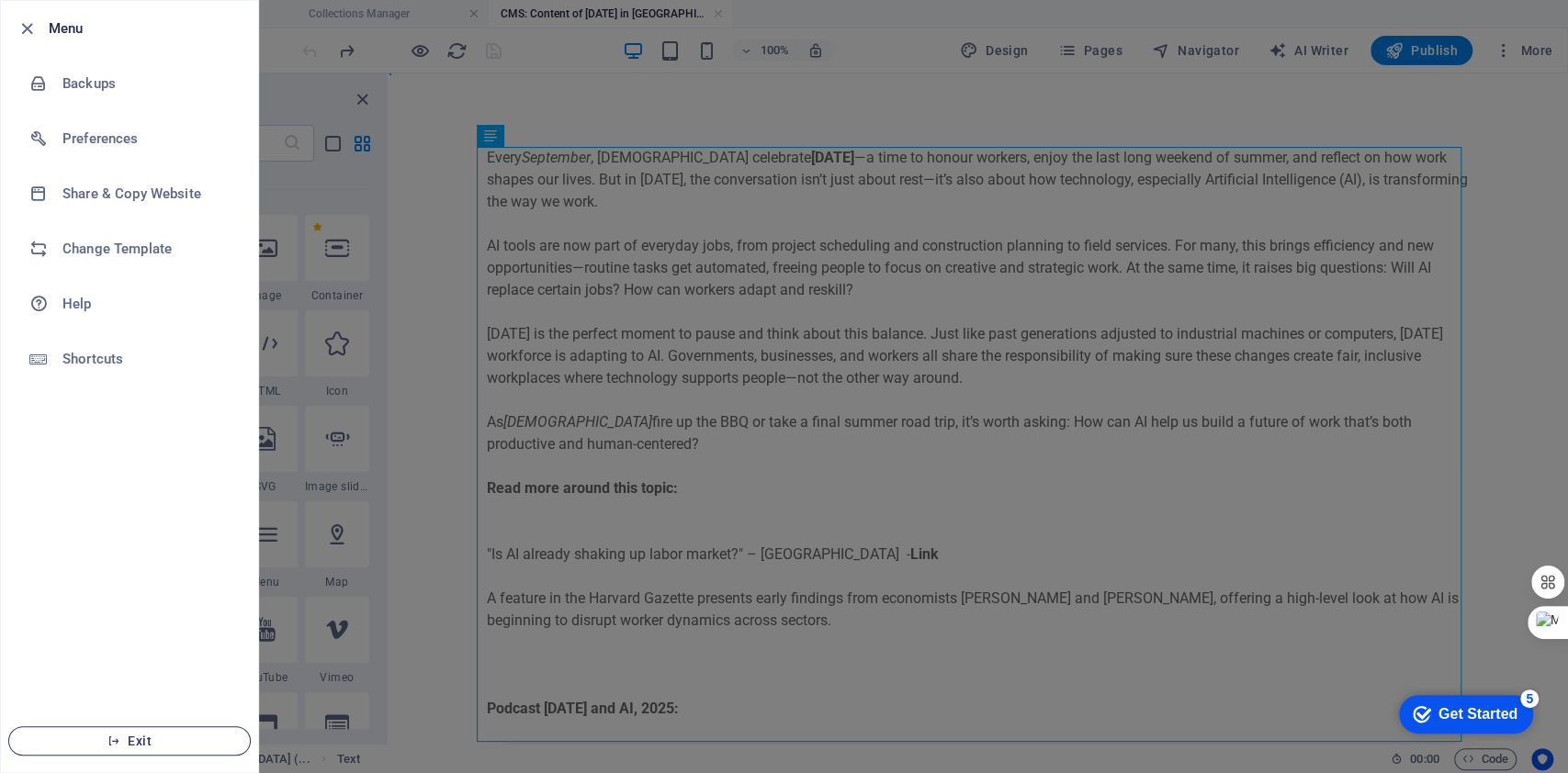
click at [126, 738] on span "Exit" at bounding box center [130, 741] width 211 height 15
